Goal: Find specific page/section: Find specific page/section

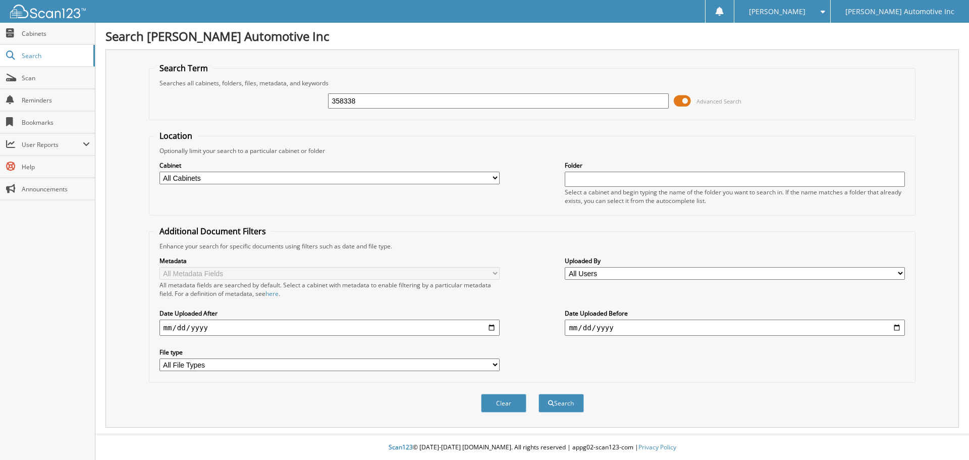
type input "358338"
click at [539, 394] on button "Search" at bounding box center [561, 403] width 45 height 19
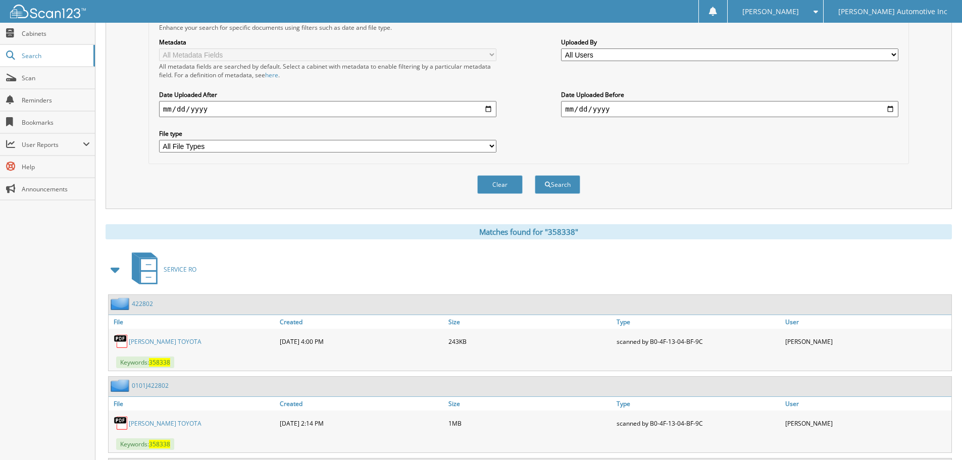
scroll to position [294, 0]
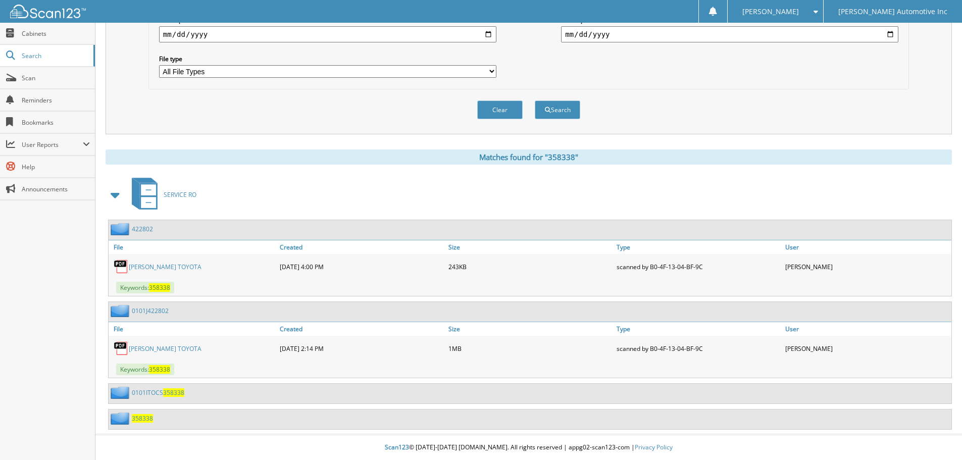
click at [159, 265] on link "[PERSON_NAME] TOYOTA" at bounding box center [165, 267] width 73 height 9
click at [164, 348] on link "[PERSON_NAME] TOYOTA" at bounding box center [165, 348] width 73 height 9
click at [165, 395] on span "358338" at bounding box center [173, 392] width 21 height 9
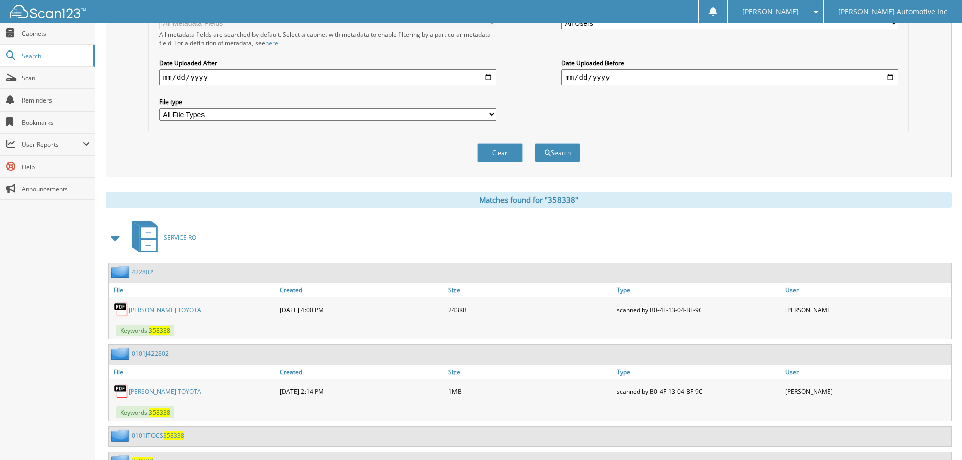
scroll to position [294, 0]
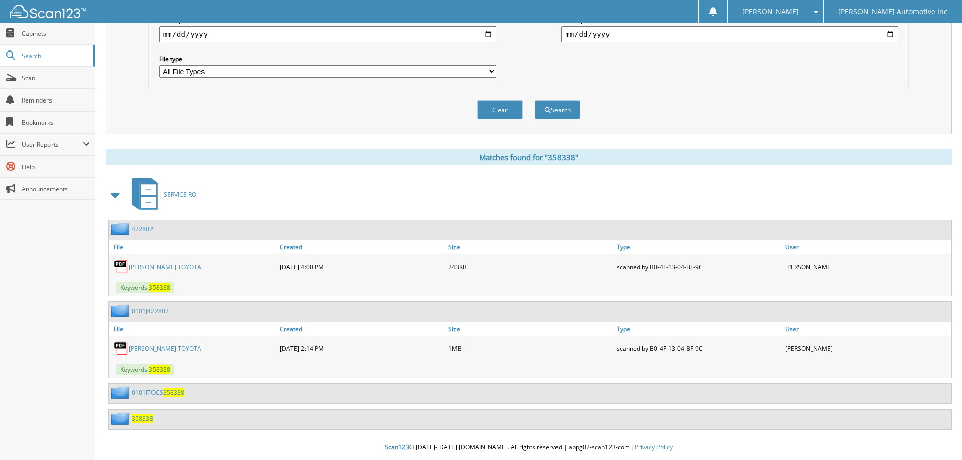
click at [142, 422] on span "358338" at bounding box center [142, 418] width 21 height 9
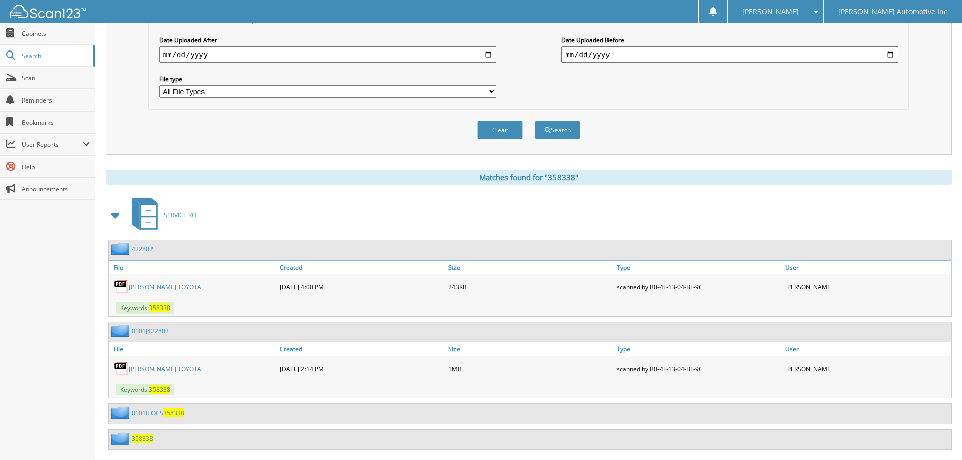
scroll to position [294, 0]
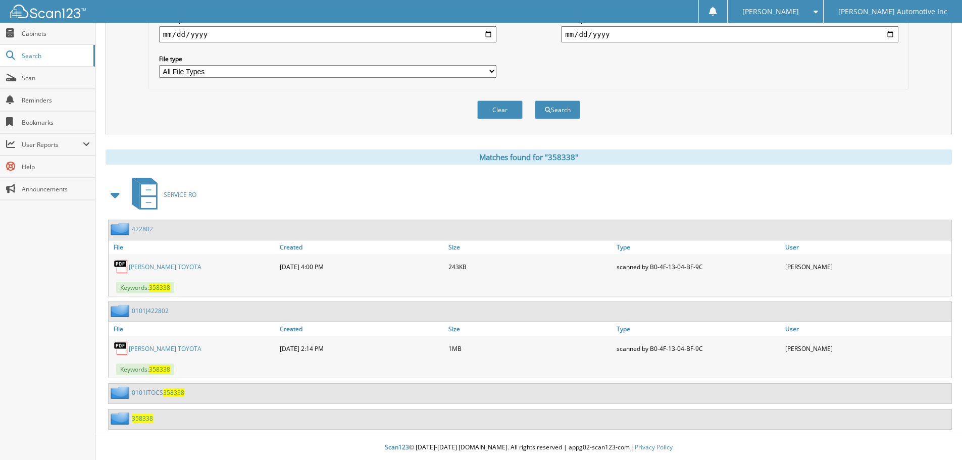
click at [176, 345] on link "[PERSON_NAME] TOYOTA" at bounding box center [165, 348] width 73 height 9
